Goal: Communication & Community: Answer question/provide support

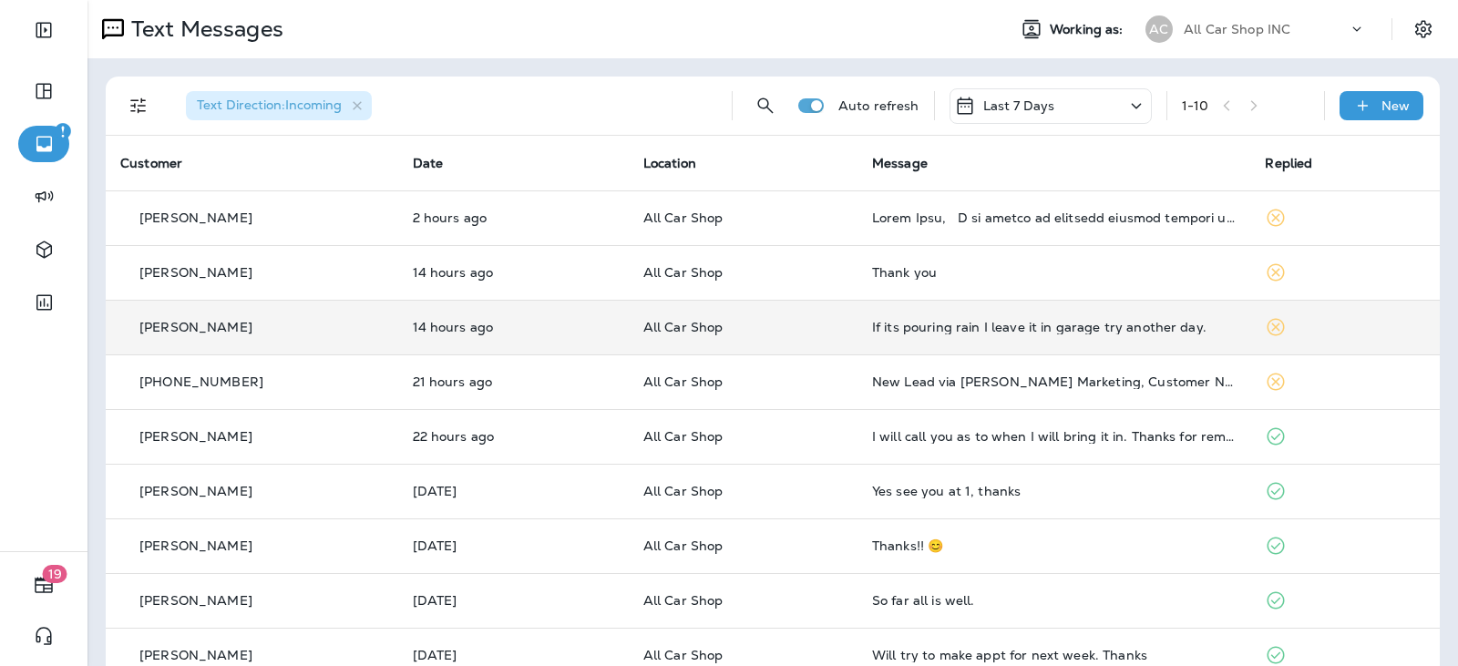
click at [916, 333] on div "If its pouring rain I leave it in garage try another day." at bounding box center [1054, 327] width 365 height 15
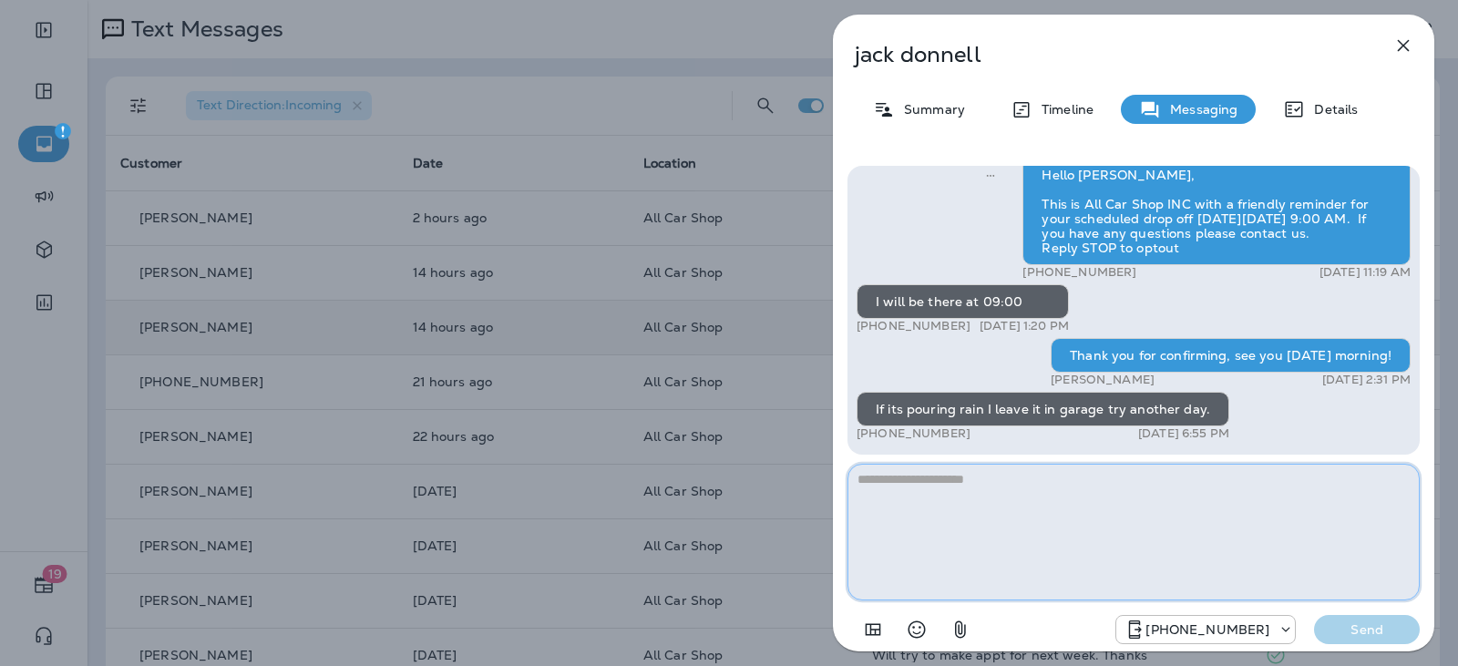
click at [1057, 549] on textarea at bounding box center [1134, 532] width 572 height 137
click at [942, 491] on textarea at bounding box center [1134, 532] width 572 height 137
click at [1097, 490] on textarea "**********" at bounding box center [1134, 532] width 572 height 137
type textarea "**********"
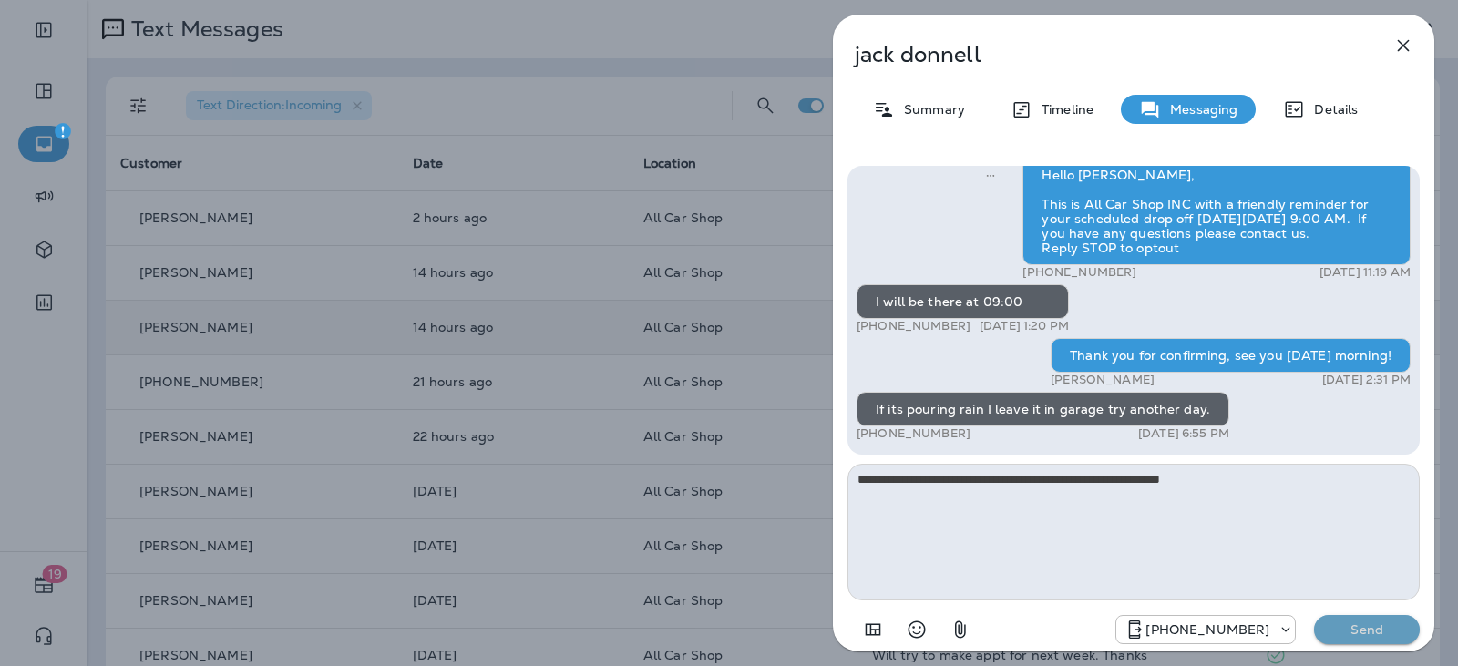
drag, startPoint x: 1357, startPoint y: 623, endPoint x: 1349, endPoint y: 610, distance: 15.2
click at [1357, 624] on p "Send" at bounding box center [1367, 630] width 77 height 16
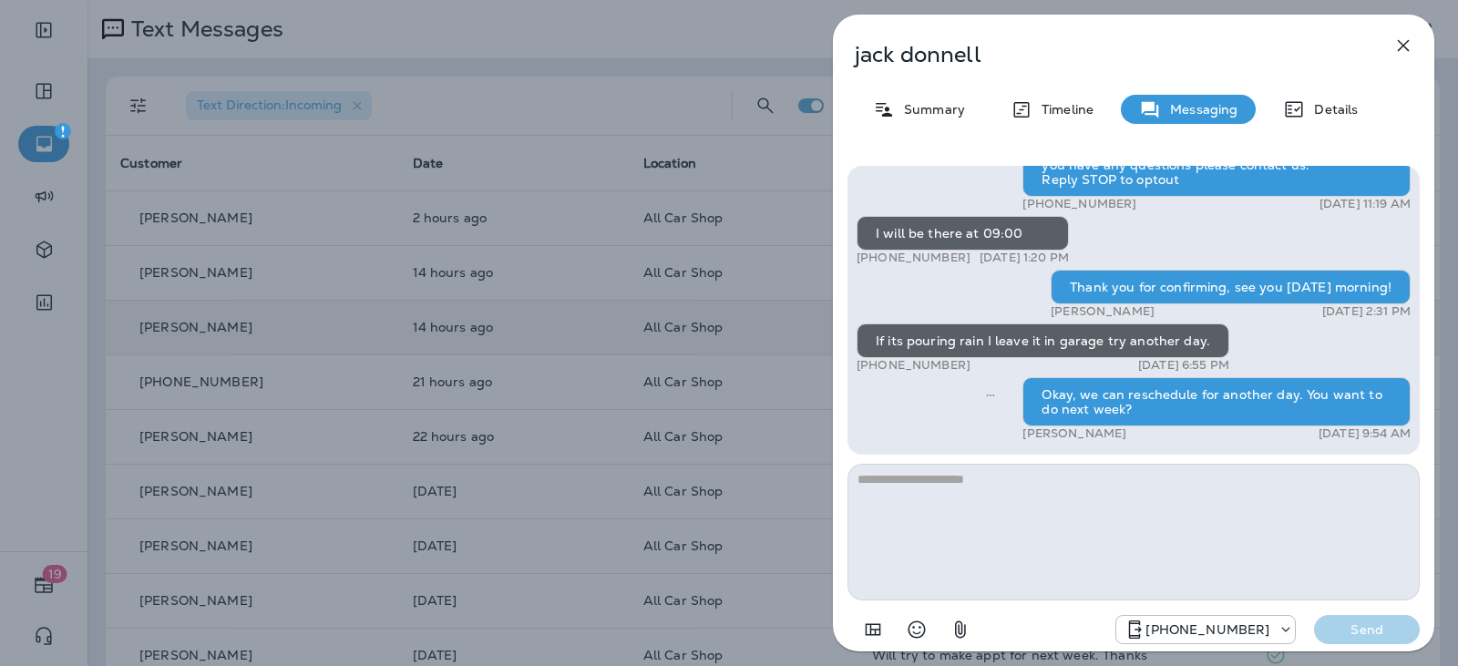
click at [1405, 49] on icon "button" at bounding box center [1404, 46] width 22 height 22
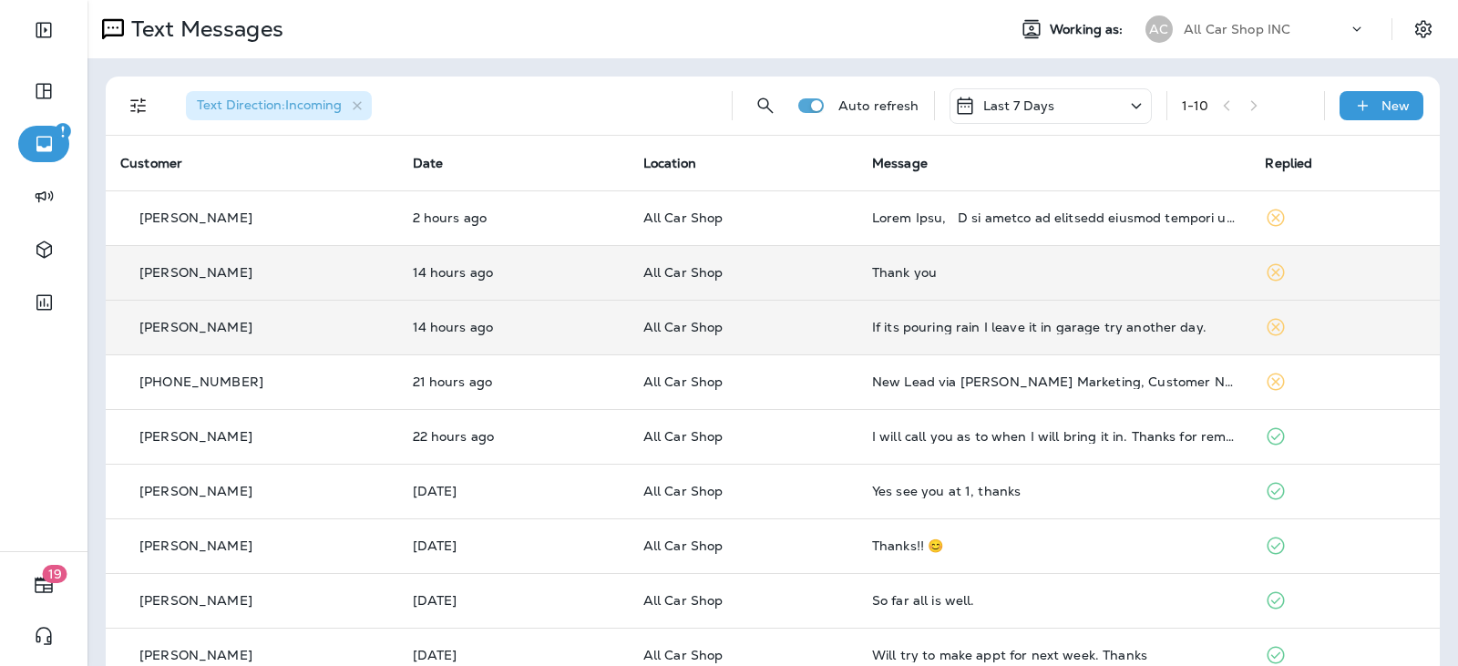
click at [771, 266] on p "All Car Shop" at bounding box center [744, 272] width 200 height 15
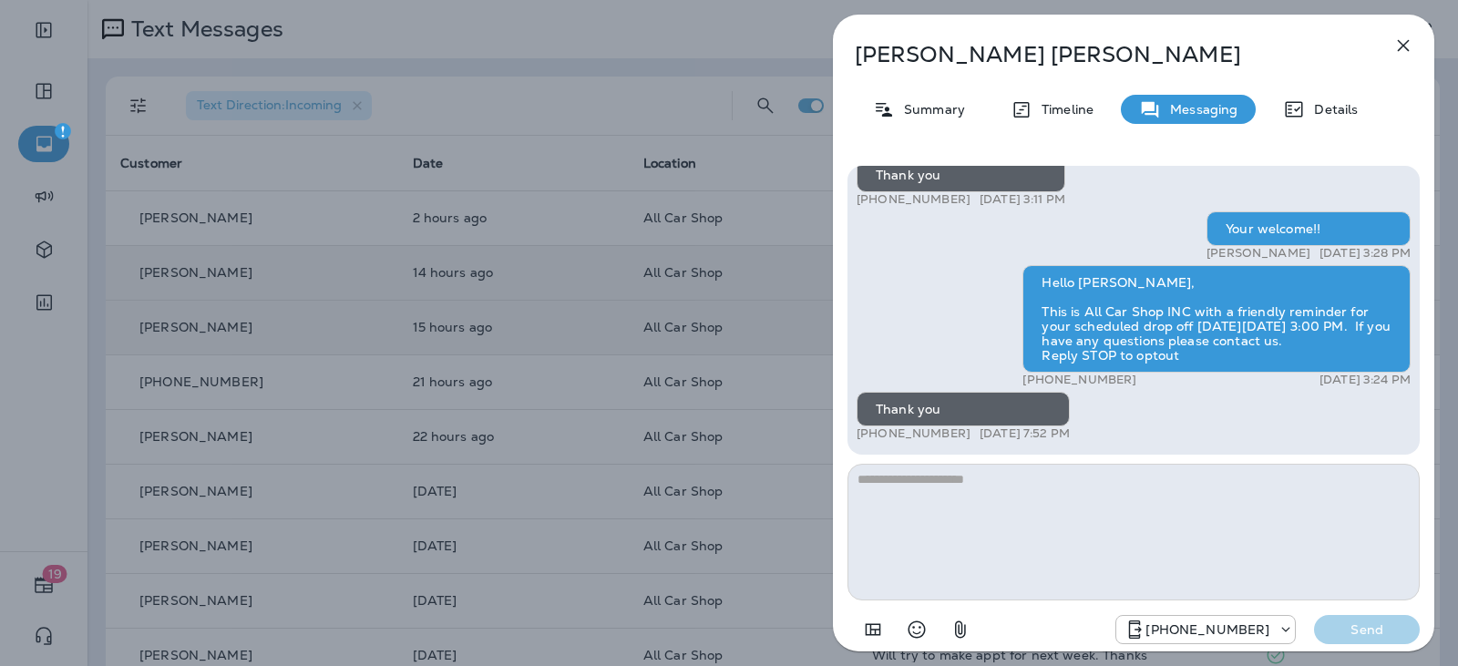
click at [929, 474] on textarea at bounding box center [1134, 532] width 572 height 137
click at [925, 491] on textarea at bounding box center [1134, 532] width 572 height 137
type textarea "**********"
click at [1351, 622] on p "Send" at bounding box center [1367, 630] width 77 height 16
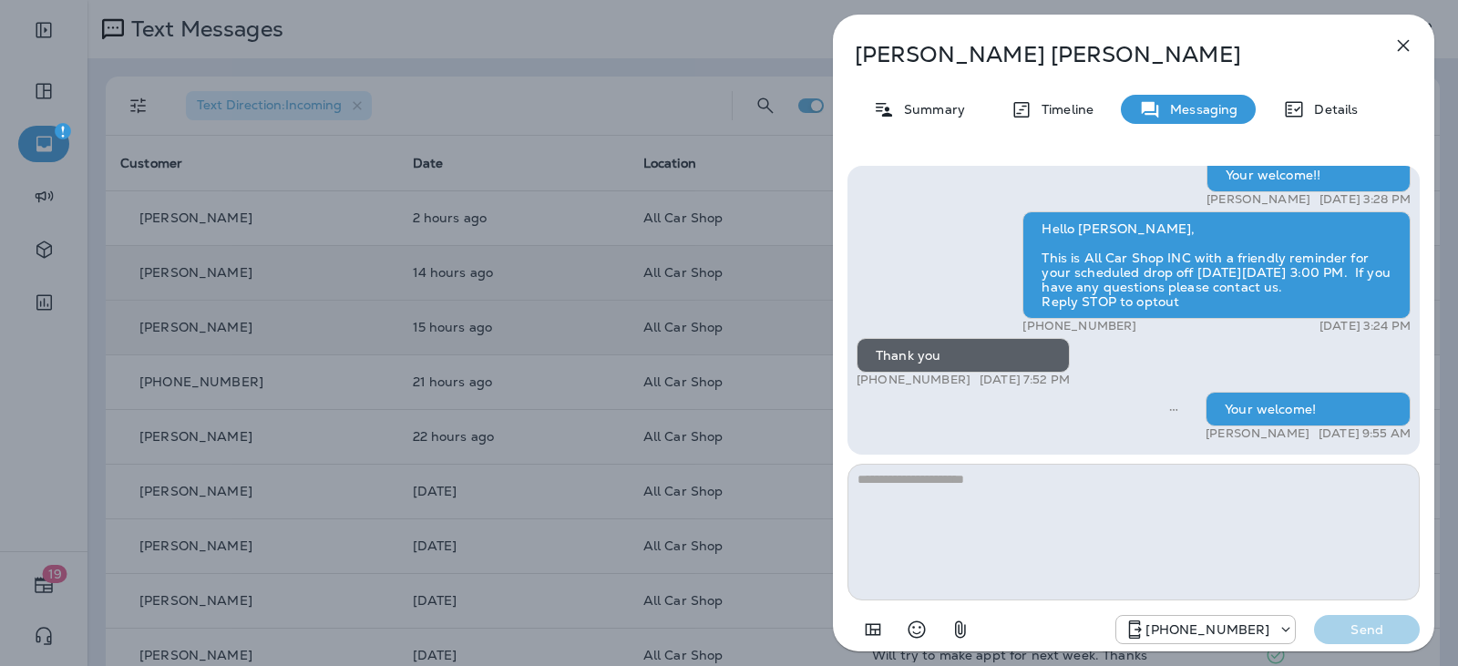
click at [1398, 53] on icon "button" at bounding box center [1404, 46] width 22 height 22
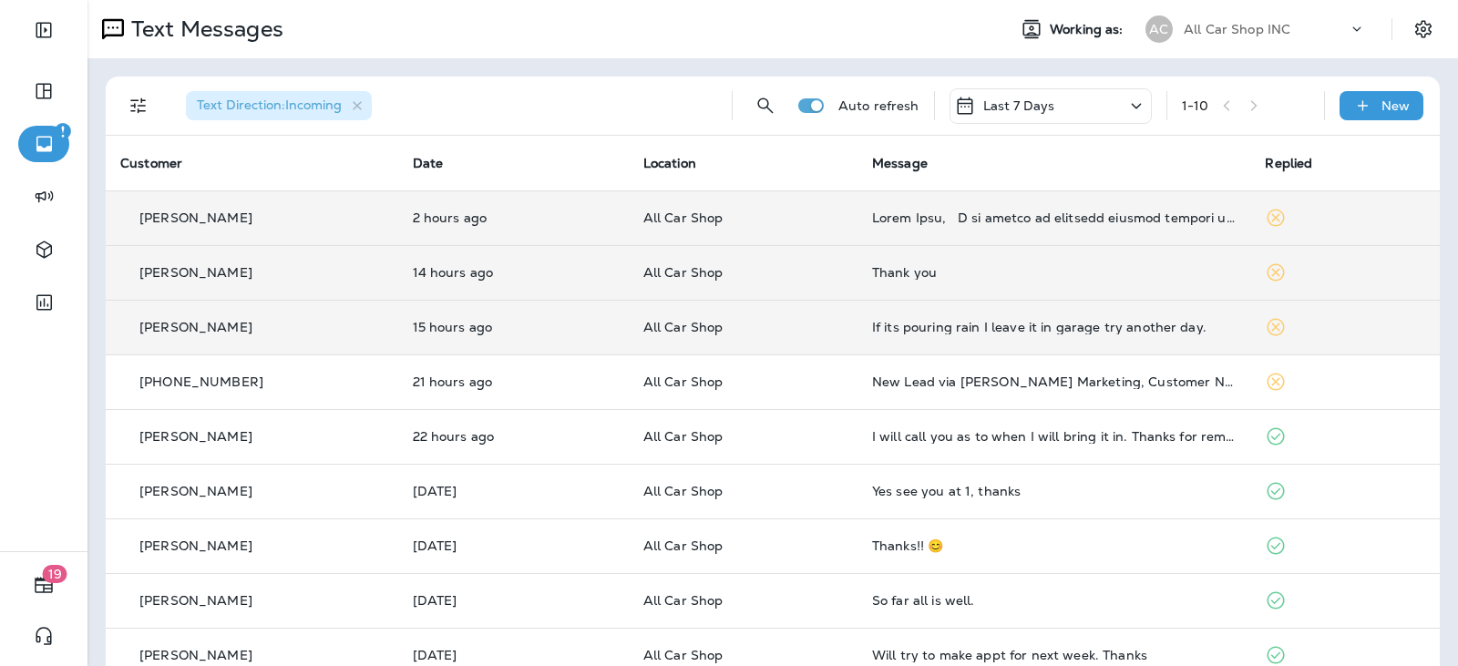
click at [790, 225] on td "All Car Shop" at bounding box center [743, 218] width 229 height 55
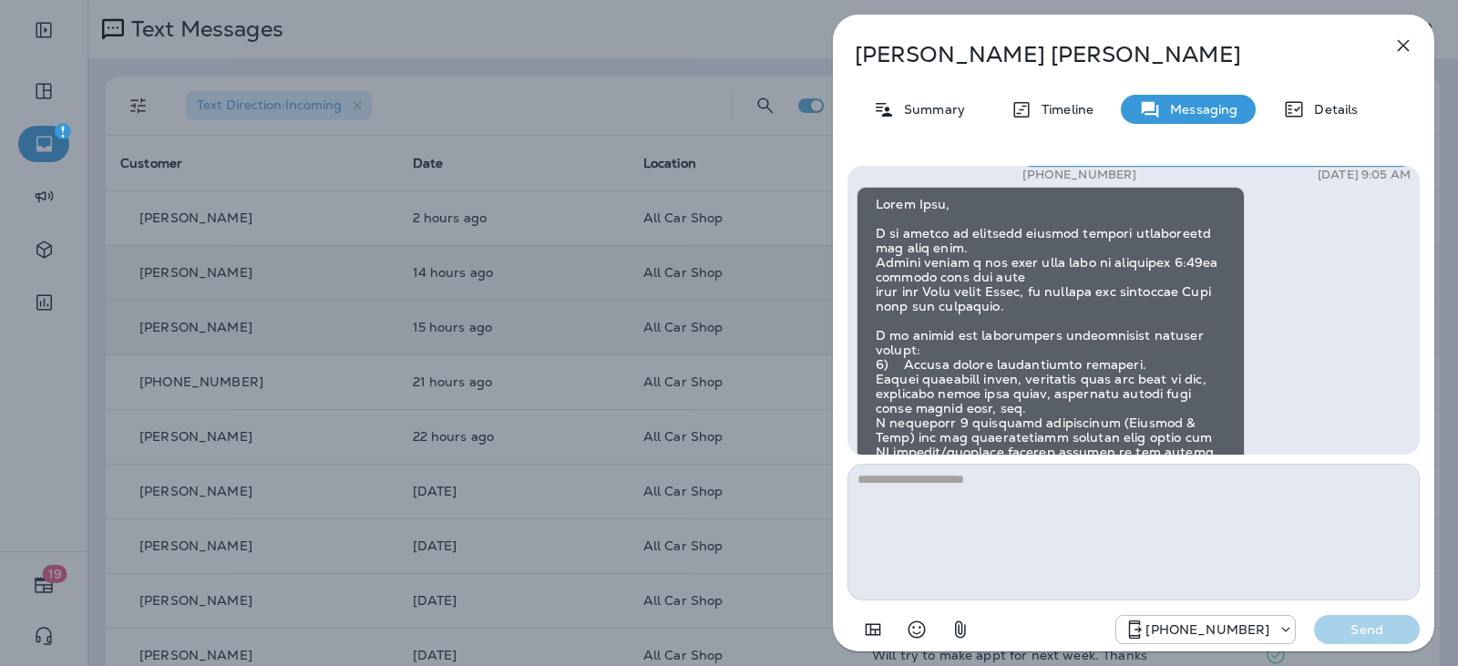
scroll to position [-455, 0]
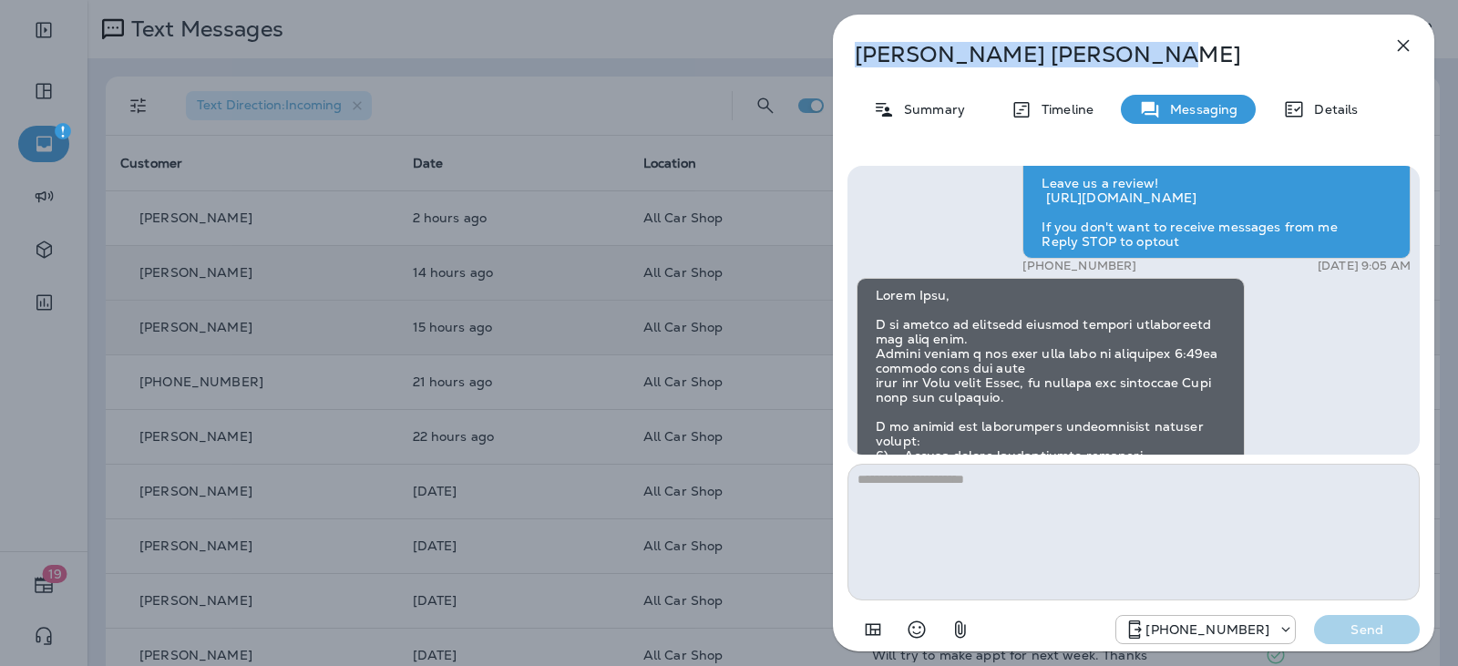
drag, startPoint x: 1032, startPoint y: 62, endPoint x: 861, endPoint y: 65, distance: 171.4
click at [861, 65] on p "[PERSON_NAME]" at bounding box center [1104, 55] width 498 height 26
copy p "[PERSON_NAME]"
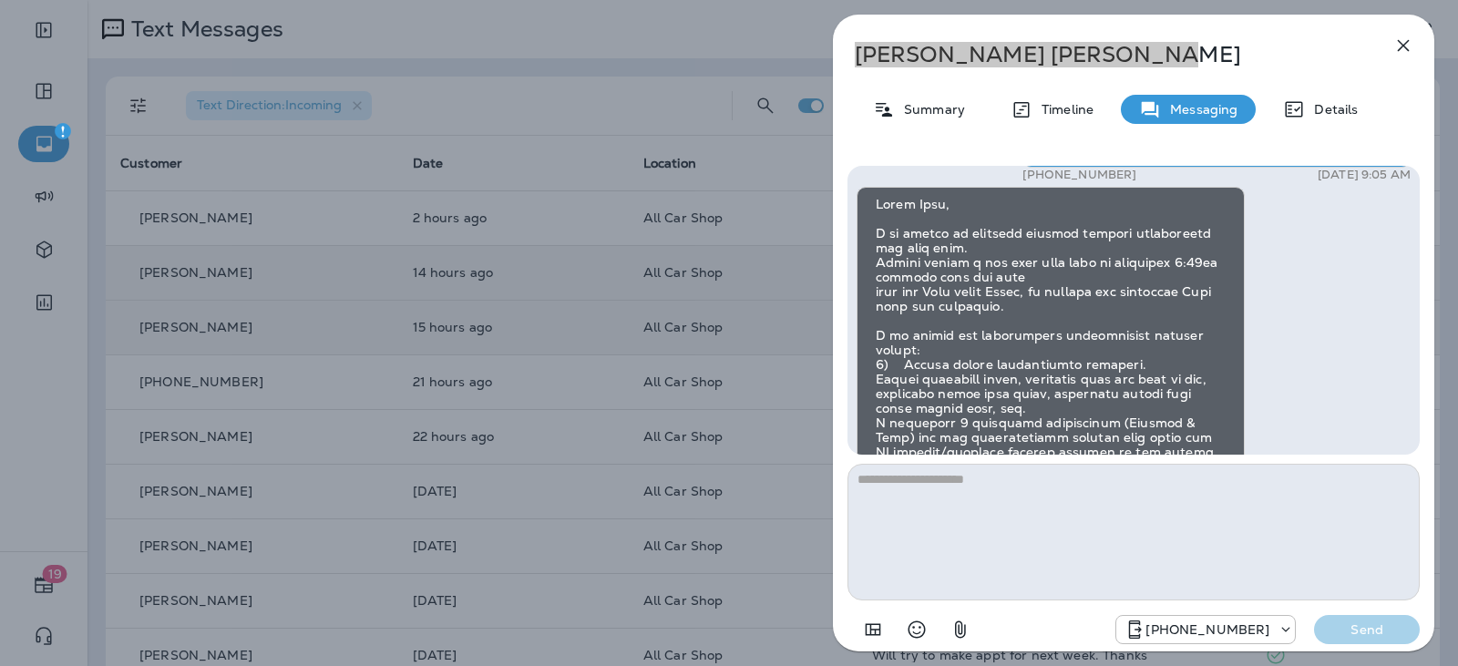
scroll to position [-273, 0]
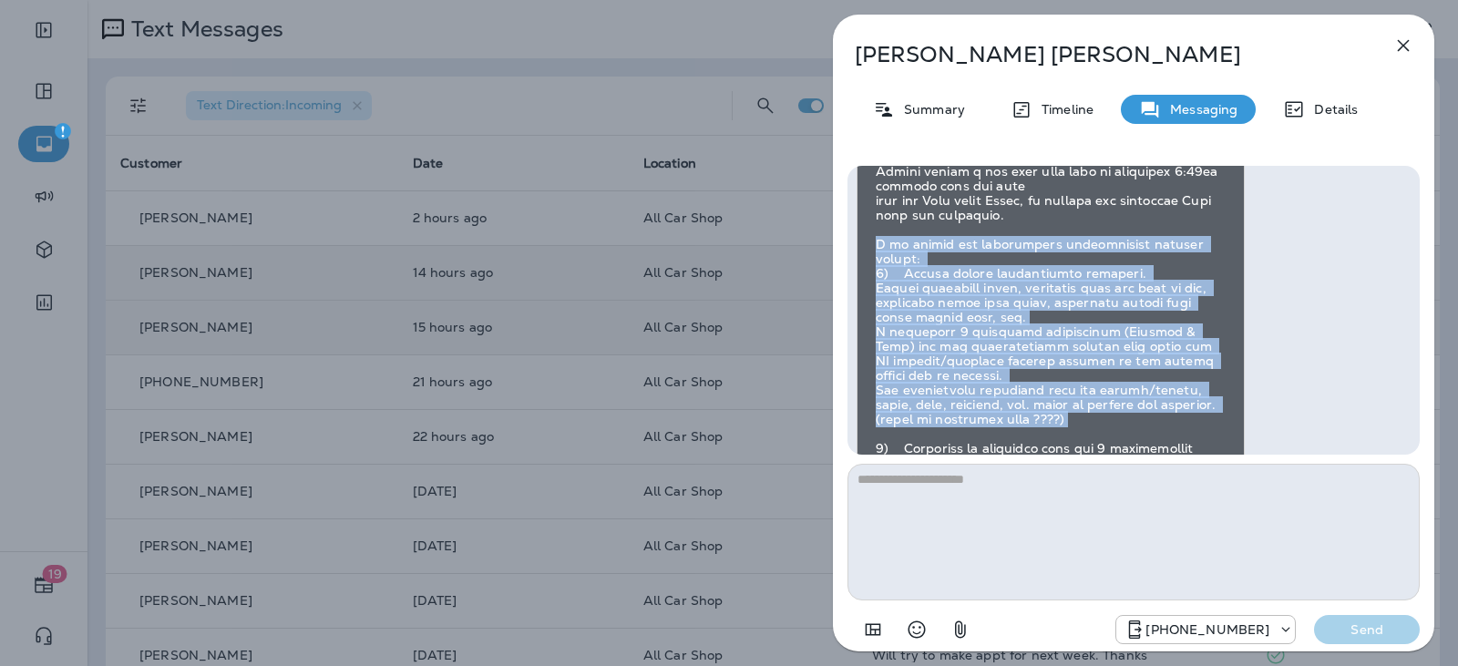
drag, startPoint x: 876, startPoint y: 245, endPoint x: 1173, endPoint y: 399, distance: 334.7
click at [1173, 399] on div at bounding box center [1051, 397] width 388 height 603
copy div "I am having two challenging intermittent service issues: 1) Backup camera inter…"
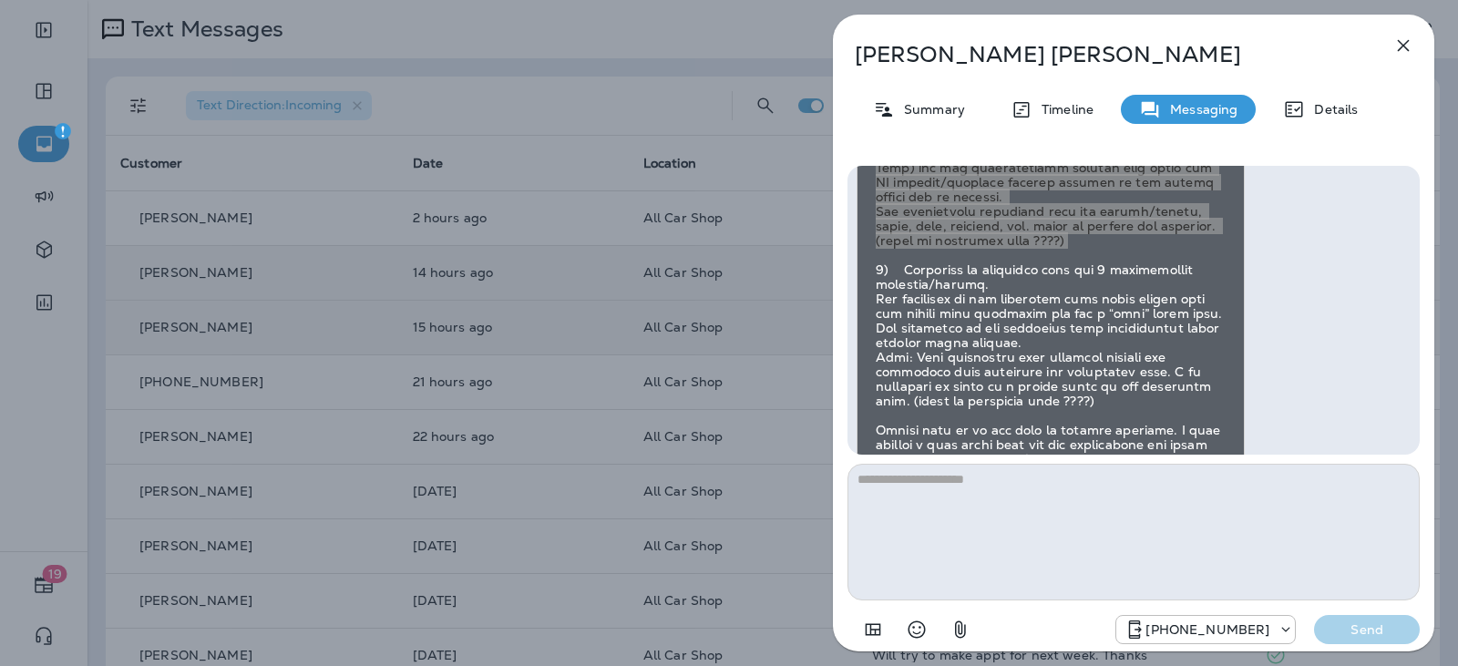
scroll to position [0, 0]
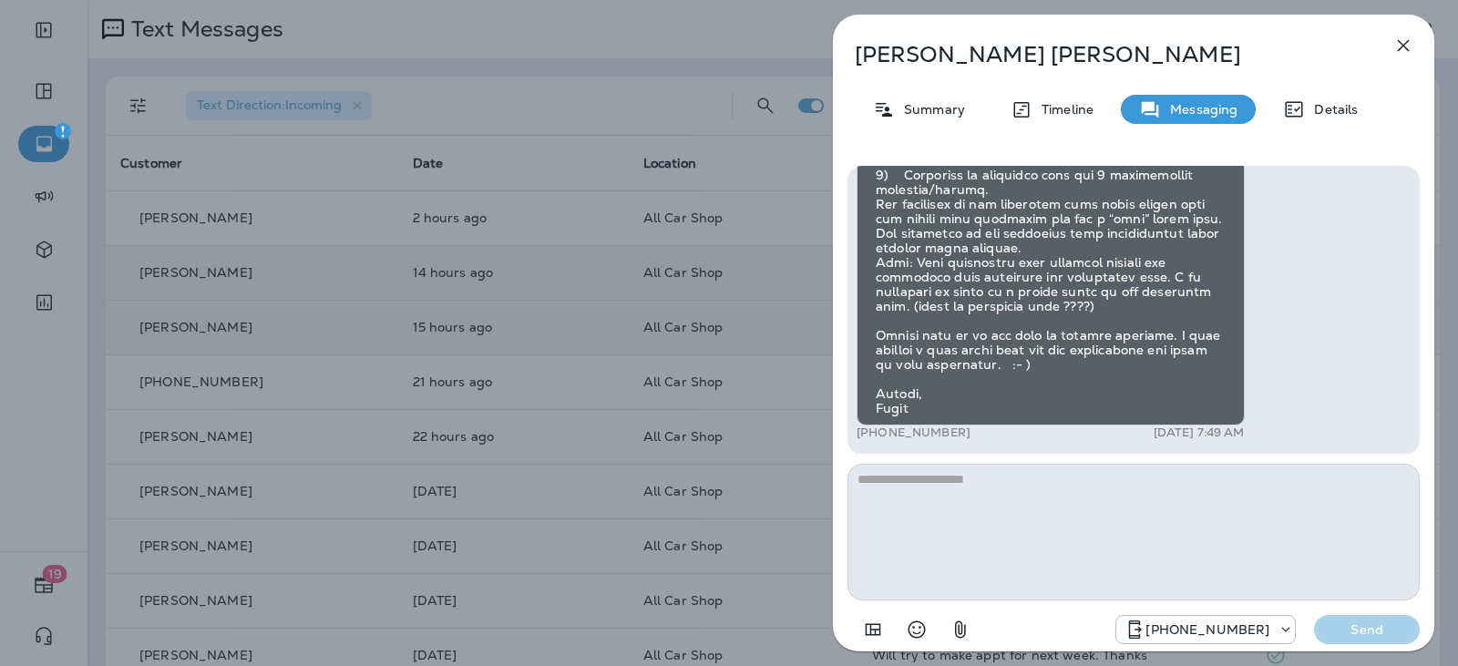
click at [1094, 297] on div at bounding box center [1051, 123] width 388 height 603
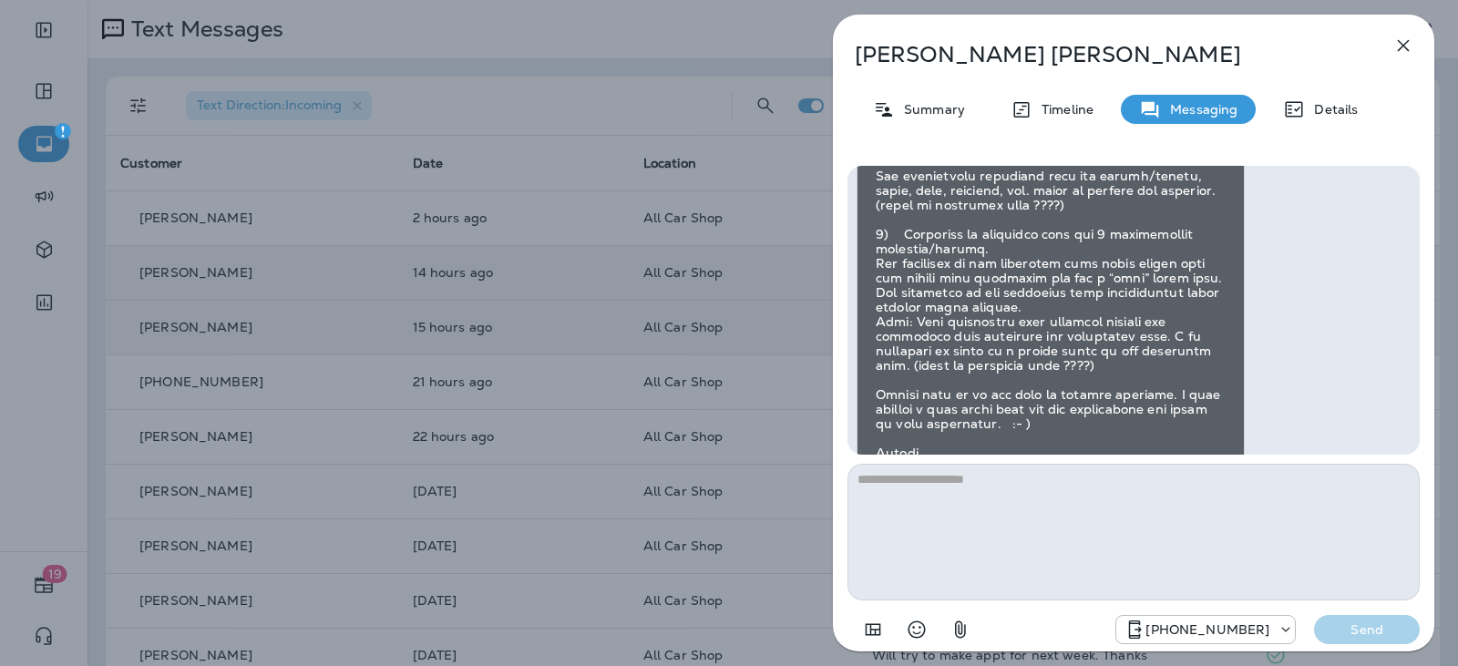
scroll to position [-90, 0]
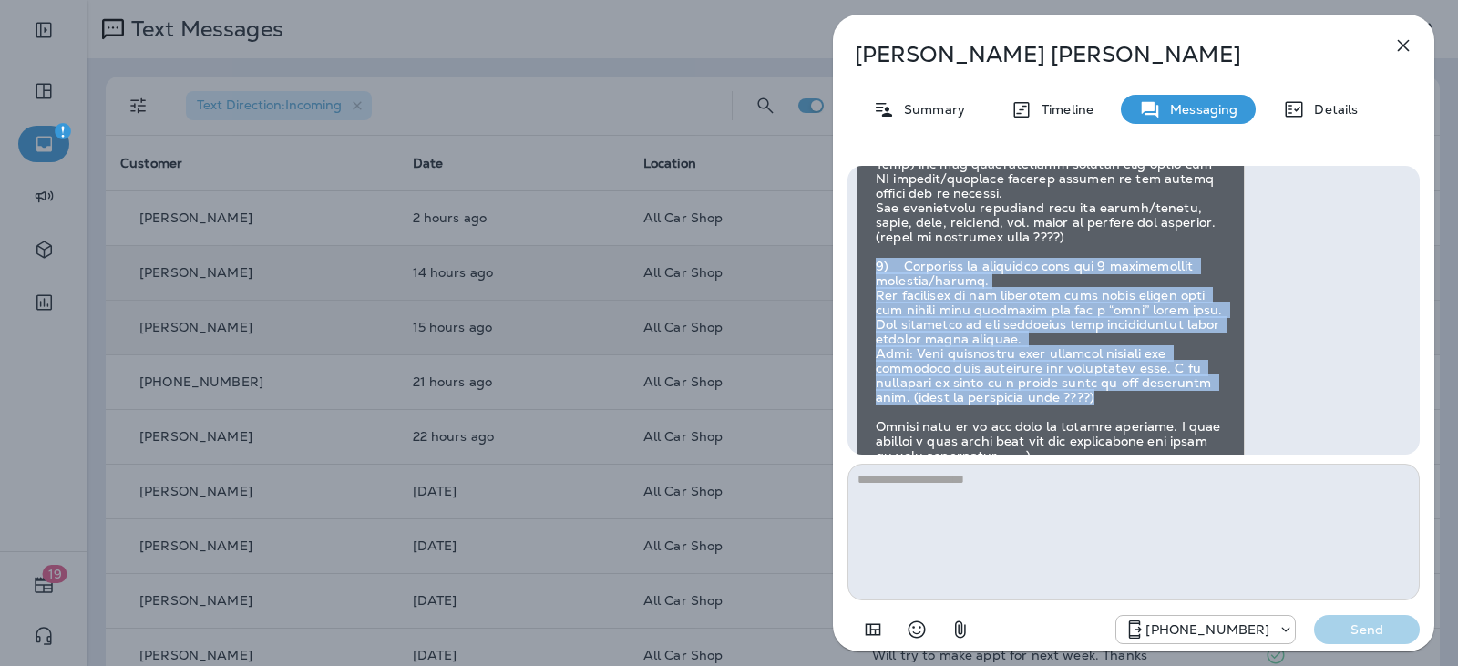
drag, startPoint x: 874, startPoint y: 253, endPoint x: 1137, endPoint y: 397, distance: 299.9
click at [1137, 397] on div at bounding box center [1051, 214] width 388 height 603
copy div "2) Headlight on passenger side has 2 intermittent failures/issues. The headligh…"
click at [1112, 375] on div at bounding box center [1051, 214] width 388 height 603
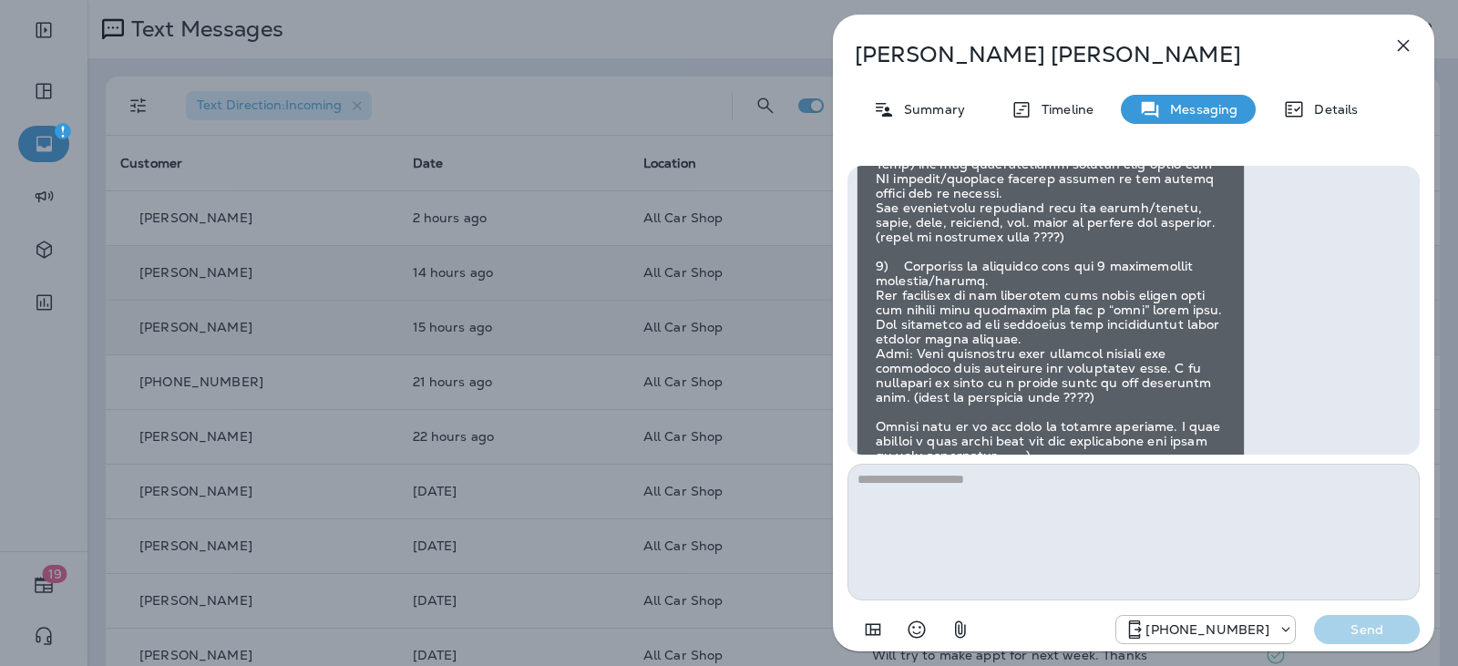
scroll to position [1, 0]
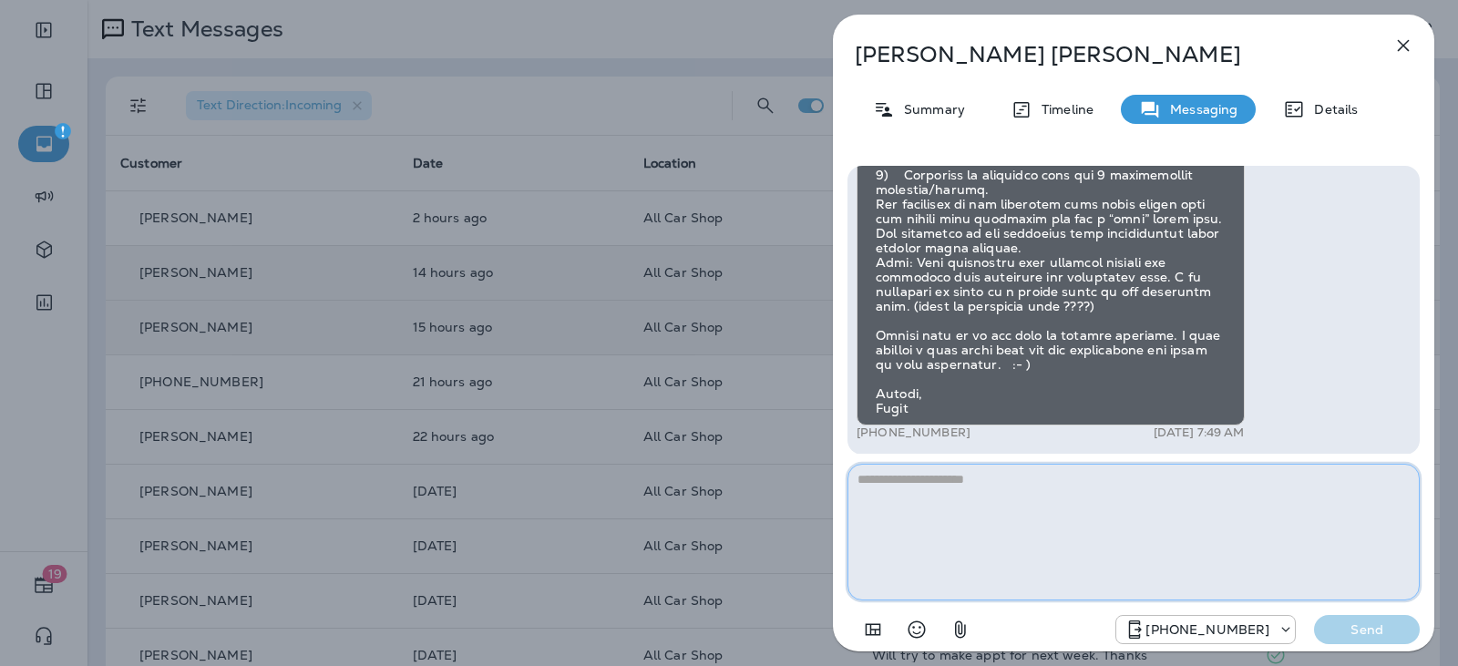
click at [947, 492] on textarea at bounding box center [1134, 532] width 572 height 137
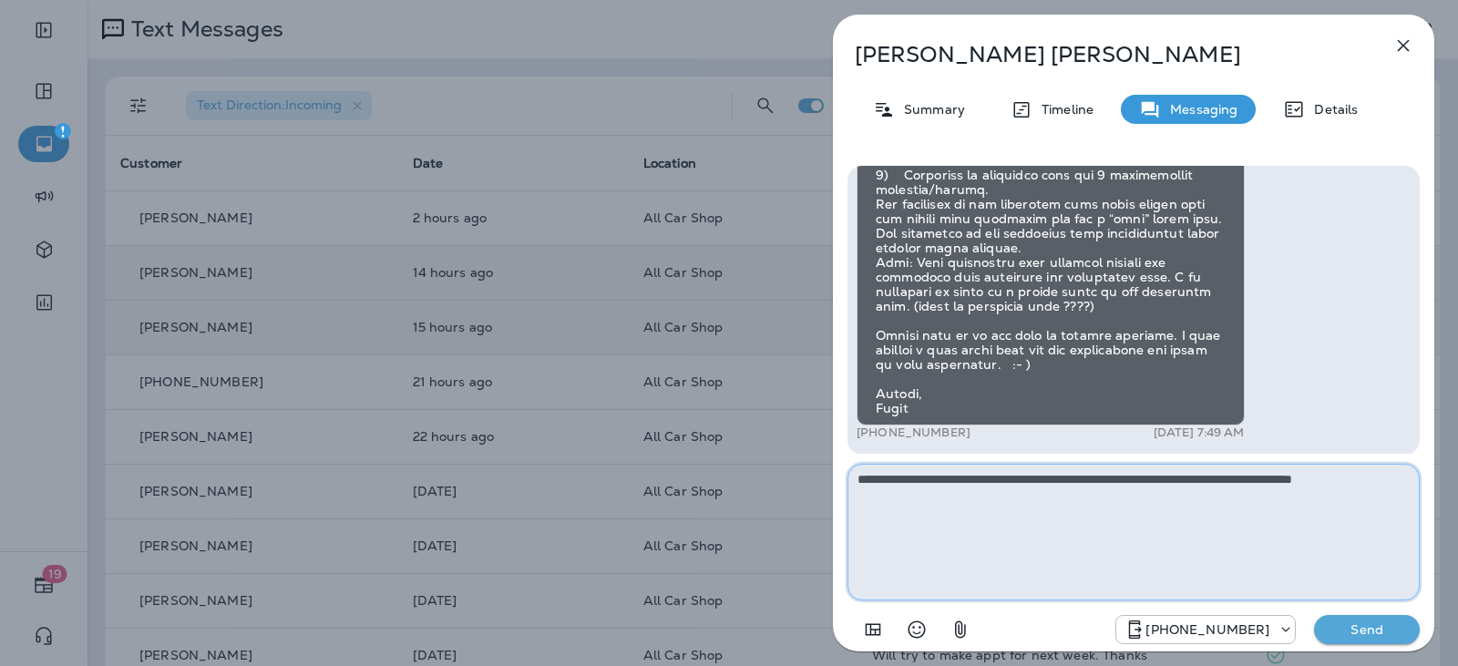
click at [1402, 479] on textarea "**********" at bounding box center [1134, 532] width 572 height 137
type textarea "**********"
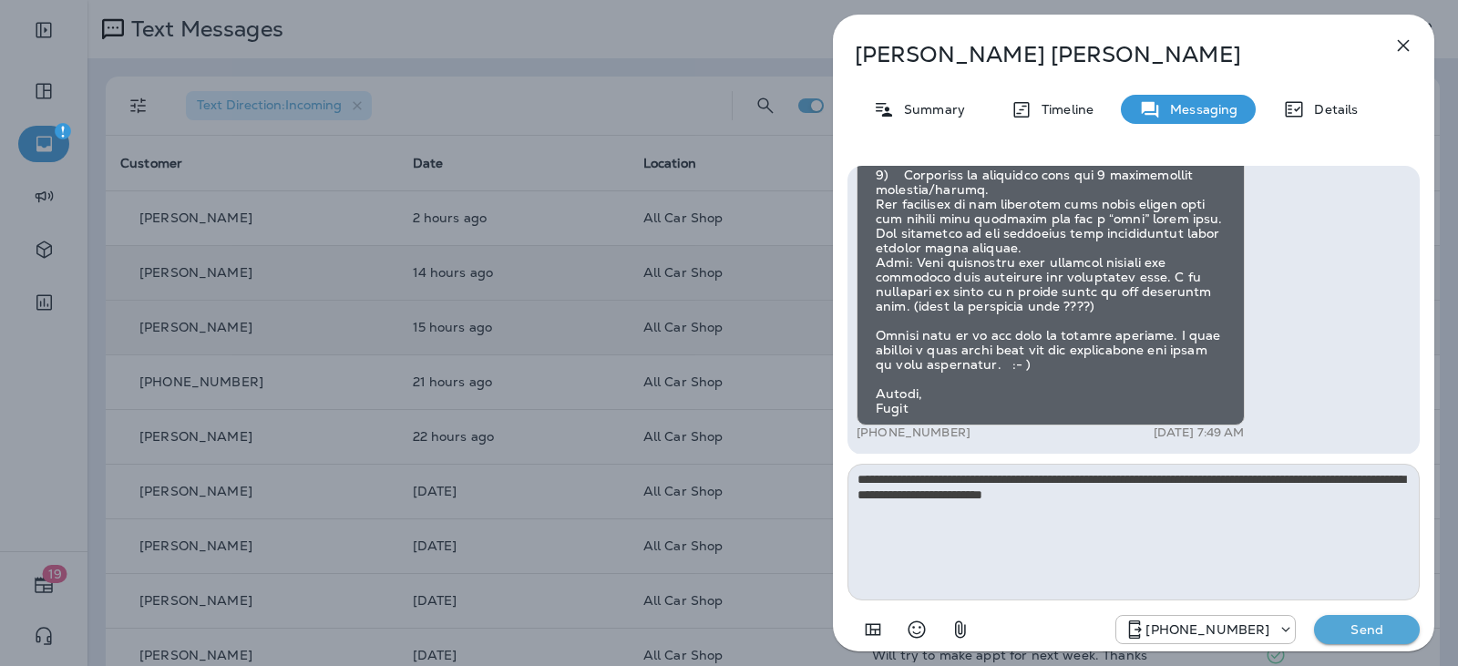
click at [1369, 622] on p "Send" at bounding box center [1367, 630] width 77 height 16
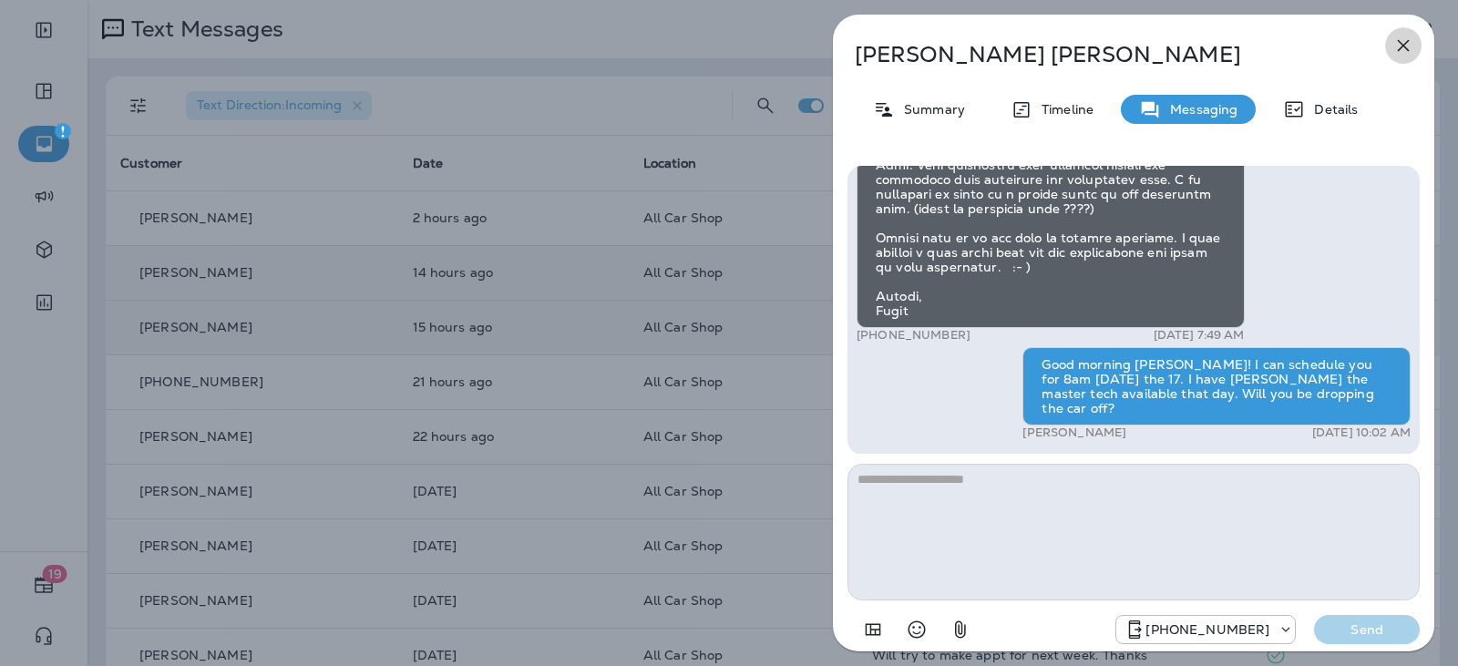
click at [1389, 57] on button "button" at bounding box center [1404, 45] width 36 height 36
